Goal: Task Accomplishment & Management: Manage account settings

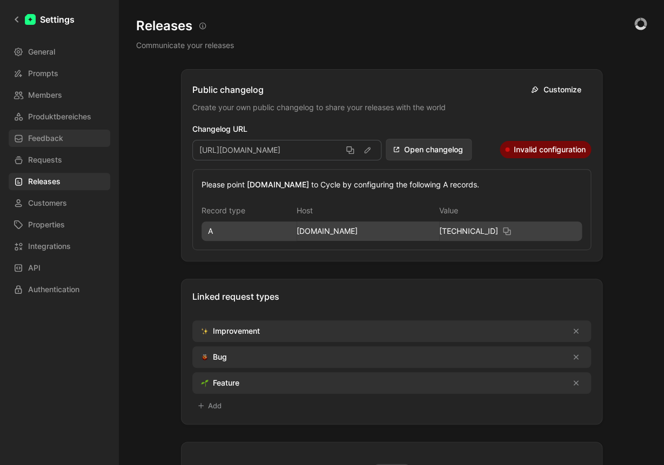
click at [59, 143] on span "Feedback" at bounding box center [45, 138] width 35 height 13
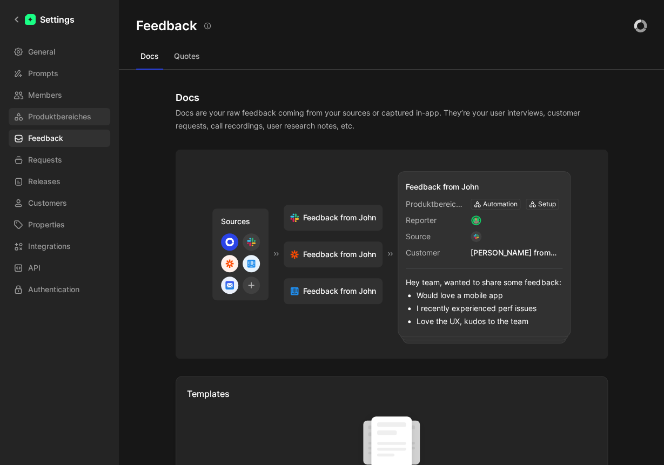
click at [63, 118] on span "Produktbereiches" at bounding box center [59, 116] width 63 height 13
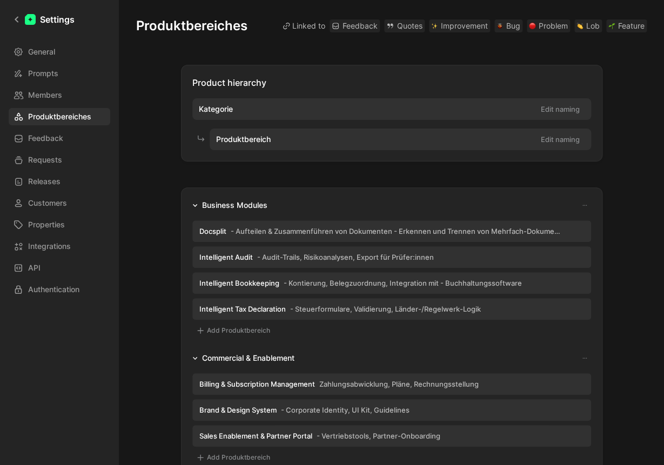
click at [48, 64] on div "General Prompts Members Produktbereiches Feedback Requests Releases Customers P…" at bounding box center [63, 170] width 109 height 255
click at [46, 70] on span "Prompts" at bounding box center [43, 73] width 30 height 13
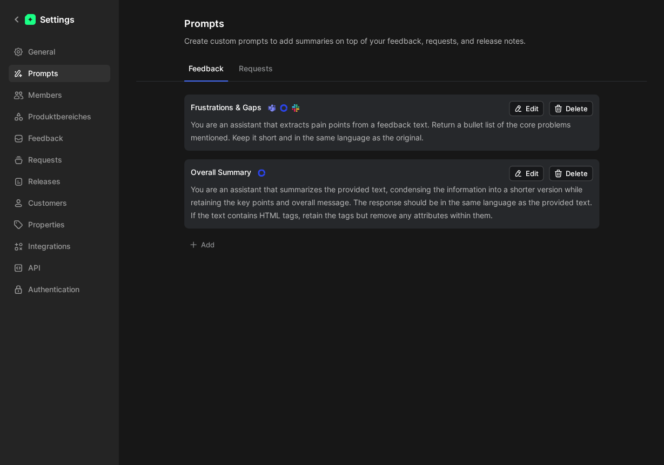
click at [211, 246] on button "Add" at bounding box center [201, 244] width 35 height 15
click at [588, 303] on div at bounding box center [332, 232] width 664 height 465
click at [50, 91] on span "Members" at bounding box center [45, 95] width 34 height 13
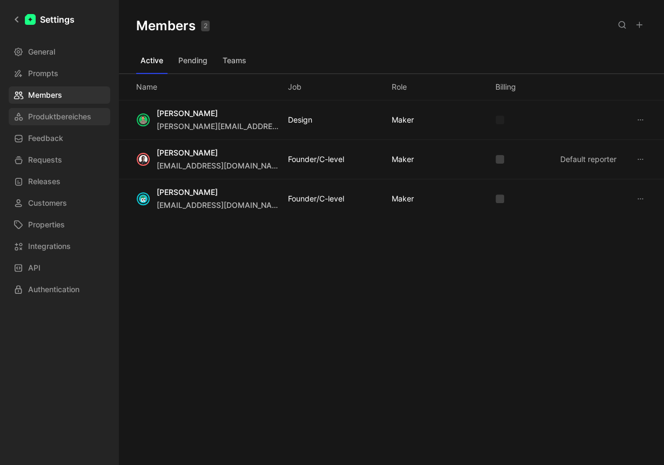
click at [61, 116] on span "Produktbereiches" at bounding box center [59, 116] width 63 height 13
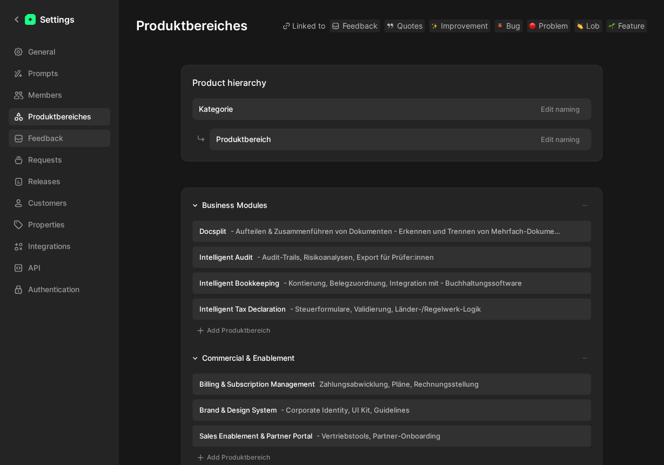
click at [70, 137] on link "Feedback" at bounding box center [60, 138] width 102 height 17
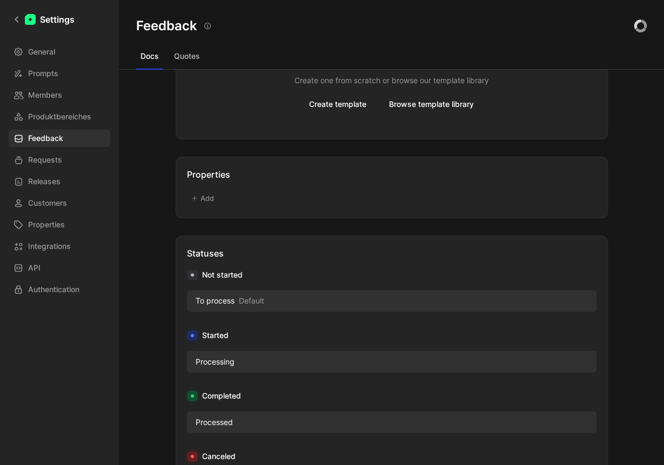
scroll to position [463, 0]
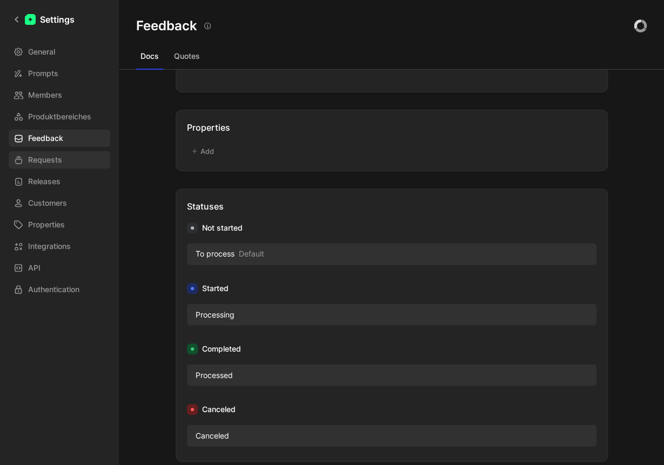
click at [65, 157] on link "Requests" at bounding box center [60, 159] width 102 height 17
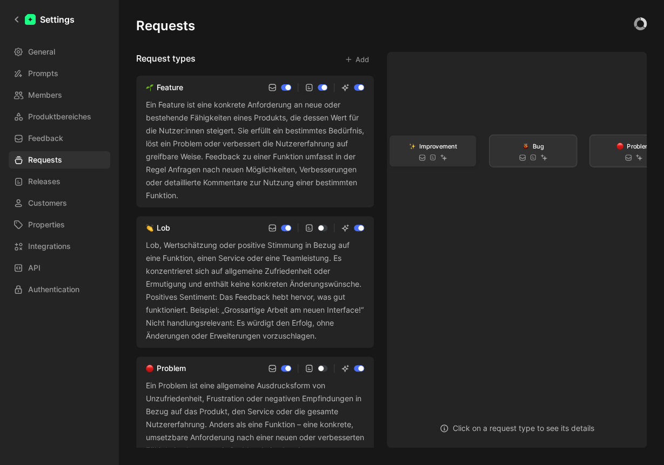
drag, startPoint x: 443, startPoint y: 102, endPoint x: 424, endPoint y: 152, distance: 53.7
click at [424, 151] on span "Improvement" at bounding box center [438, 146] width 38 height 10
click at [424, 152] on span "Improvement" at bounding box center [433, 150] width 38 height 10
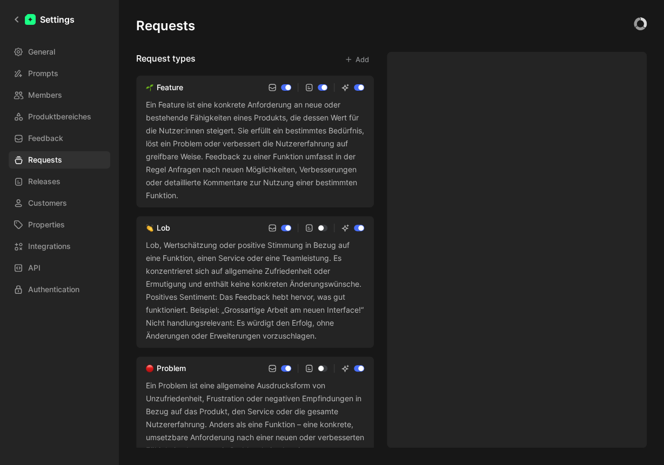
click at [424, 152] on div "Templates ✨ Improvement Template Open" at bounding box center [517, 178] width 242 height 73
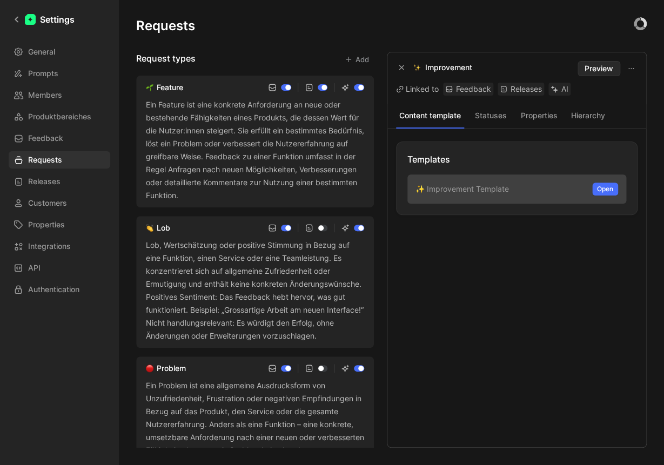
click at [596, 115] on button "Hierarchy" at bounding box center [588, 116] width 44 height 14
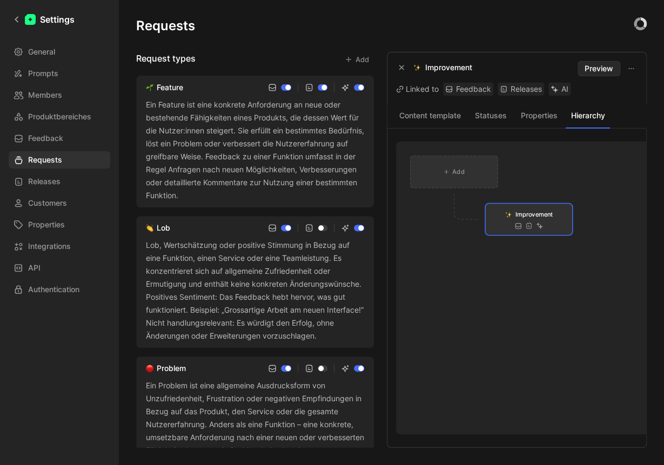
click at [463, 171] on span "Add" at bounding box center [458, 171] width 12 height 10
click at [449, 175] on div "Add" at bounding box center [453, 171] width 21 height 10
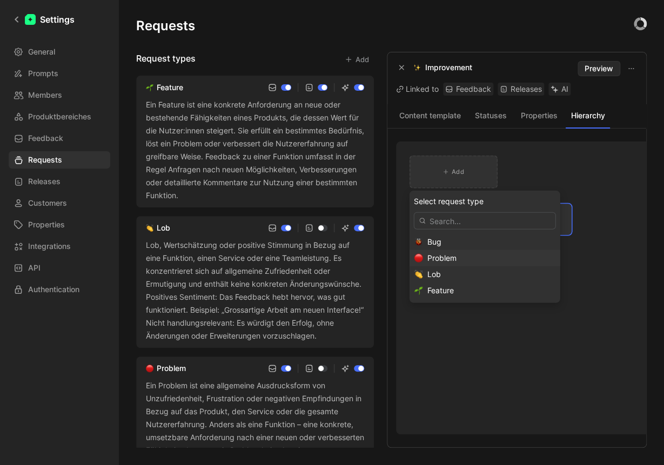
click at [436, 259] on span "Problem" at bounding box center [441, 257] width 29 height 9
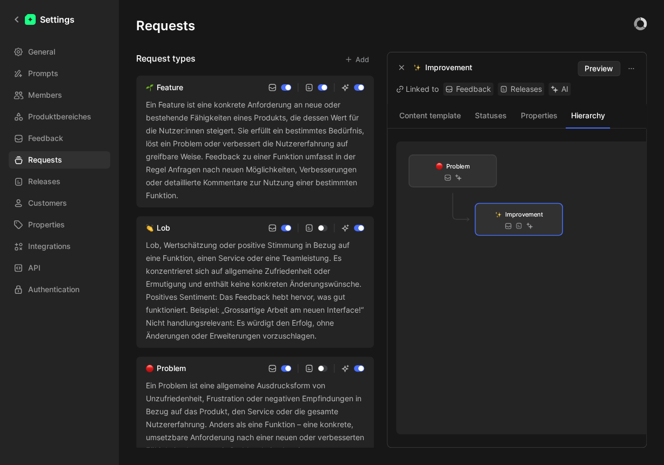
click at [544, 173] on div at bounding box center [625, 165] width 233 height 37
click at [250, 162] on div "Ein Feature ist eine konkrete Anforderung an neue oder bestehende Fähigkeiten e…" at bounding box center [255, 150] width 218 height 104
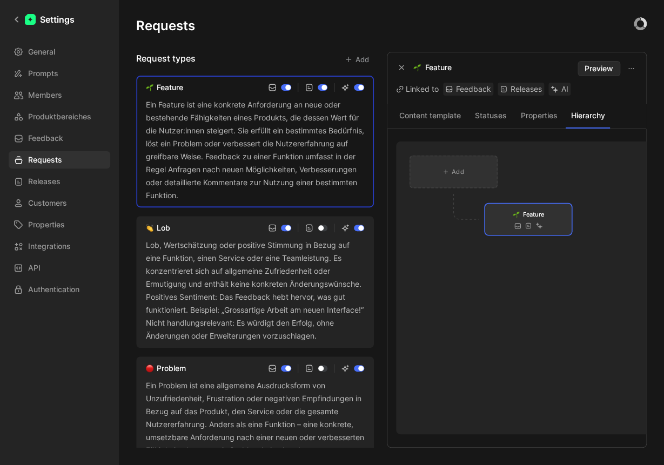
click at [439, 167] on div "Add" at bounding box center [453, 171] width 86 height 31
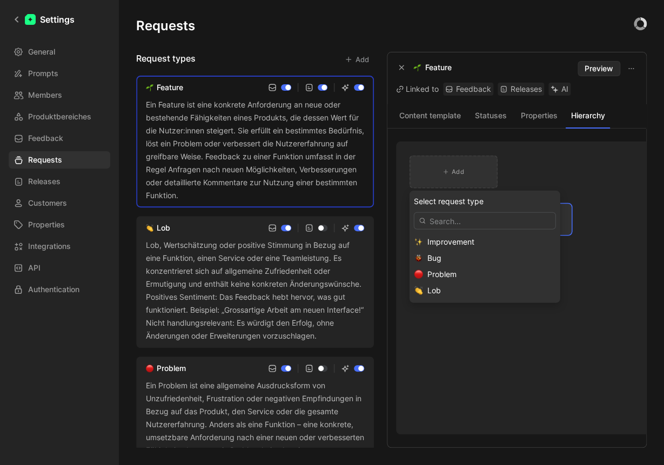
click at [432, 271] on span "Problem" at bounding box center [441, 274] width 29 height 9
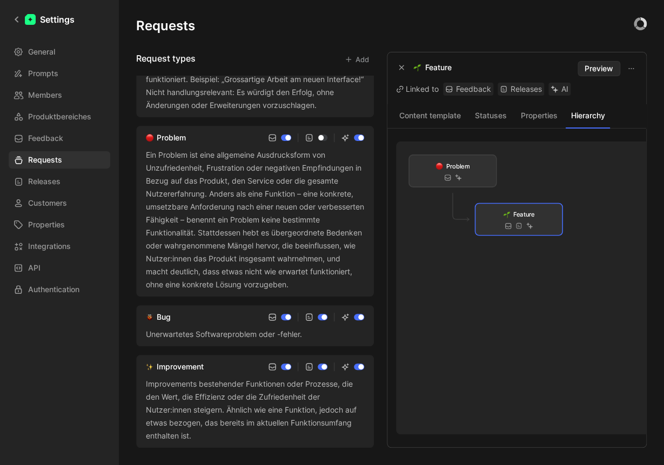
scroll to position [257, 0]
click at [205, 321] on div "Bug" at bounding box center [255, 317] width 218 height 13
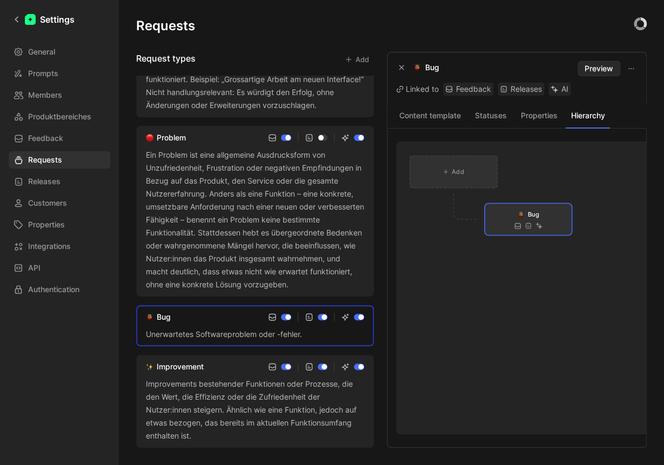
click at [465, 177] on div "Add" at bounding box center [453, 171] width 86 height 31
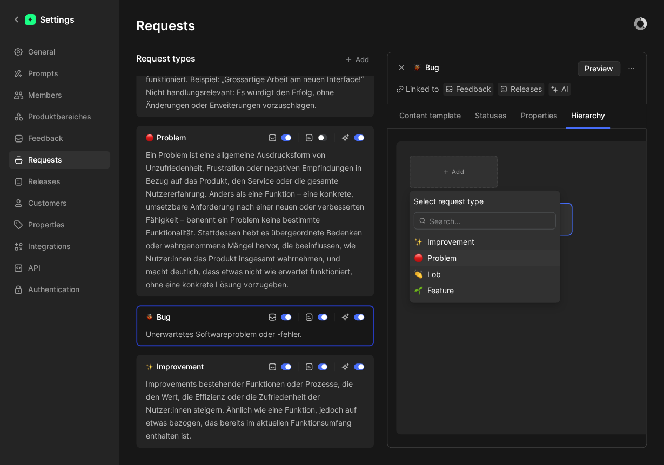
click at [432, 261] on span "Problem" at bounding box center [441, 257] width 29 height 9
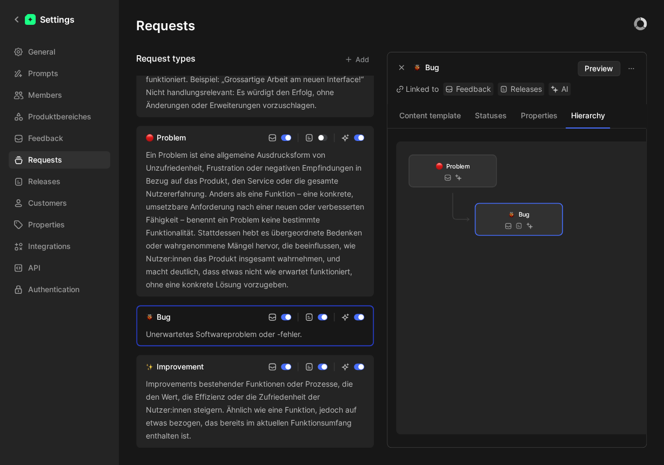
click at [239, 366] on div "Improvement" at bounding box center [255, 366] width 218 height 13
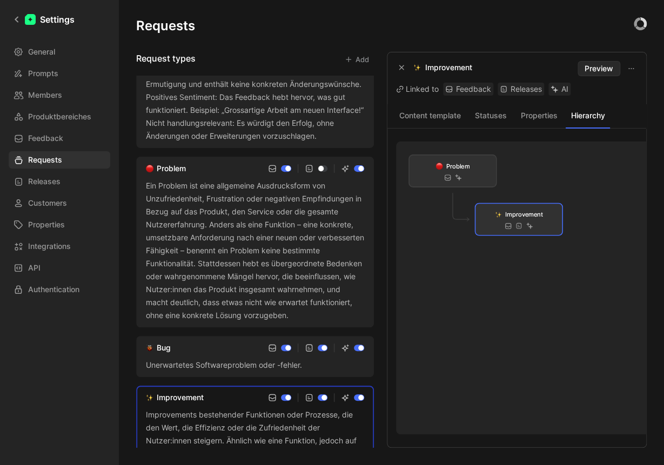
click at [211, 249] on div "Ein Problem ist eine allgemeine Ausdrucksform von Unzufriedenheit, Frustration …" at bounding box center [255, 250] width 218 height 143
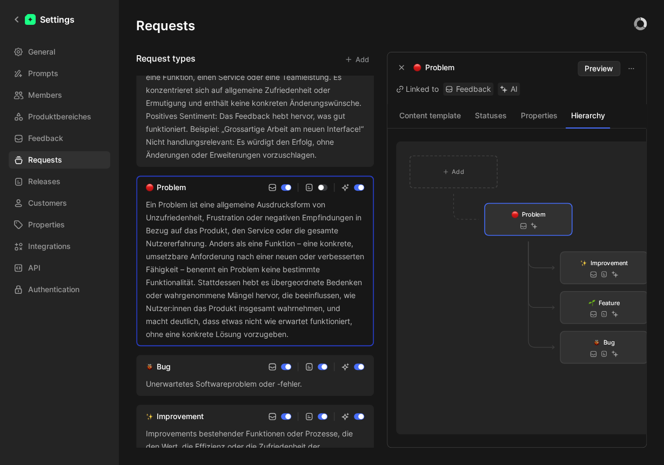
scroll to position [181, 0]
